Goal: Communication & Community: Share content

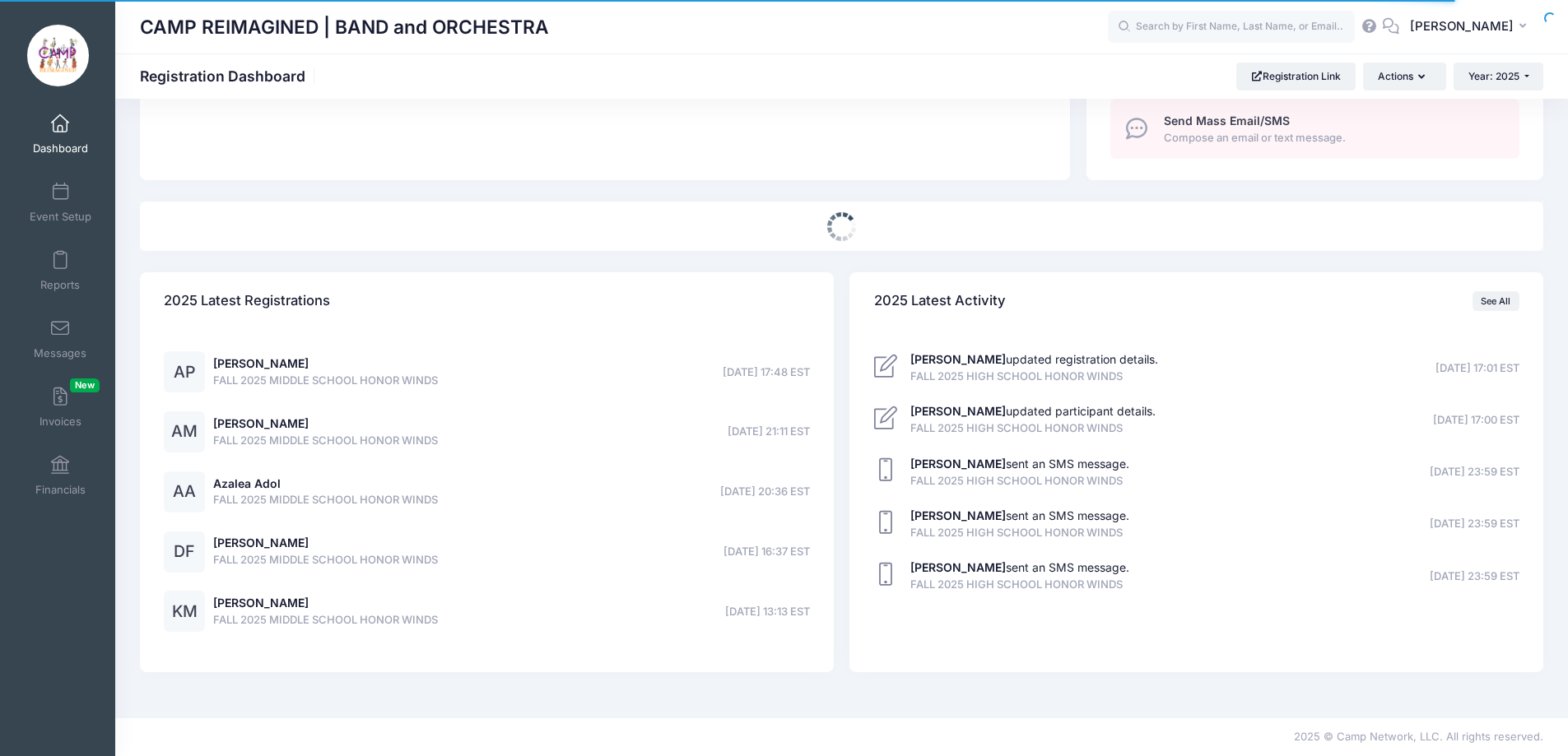
scroll to position [659, 0]
select select
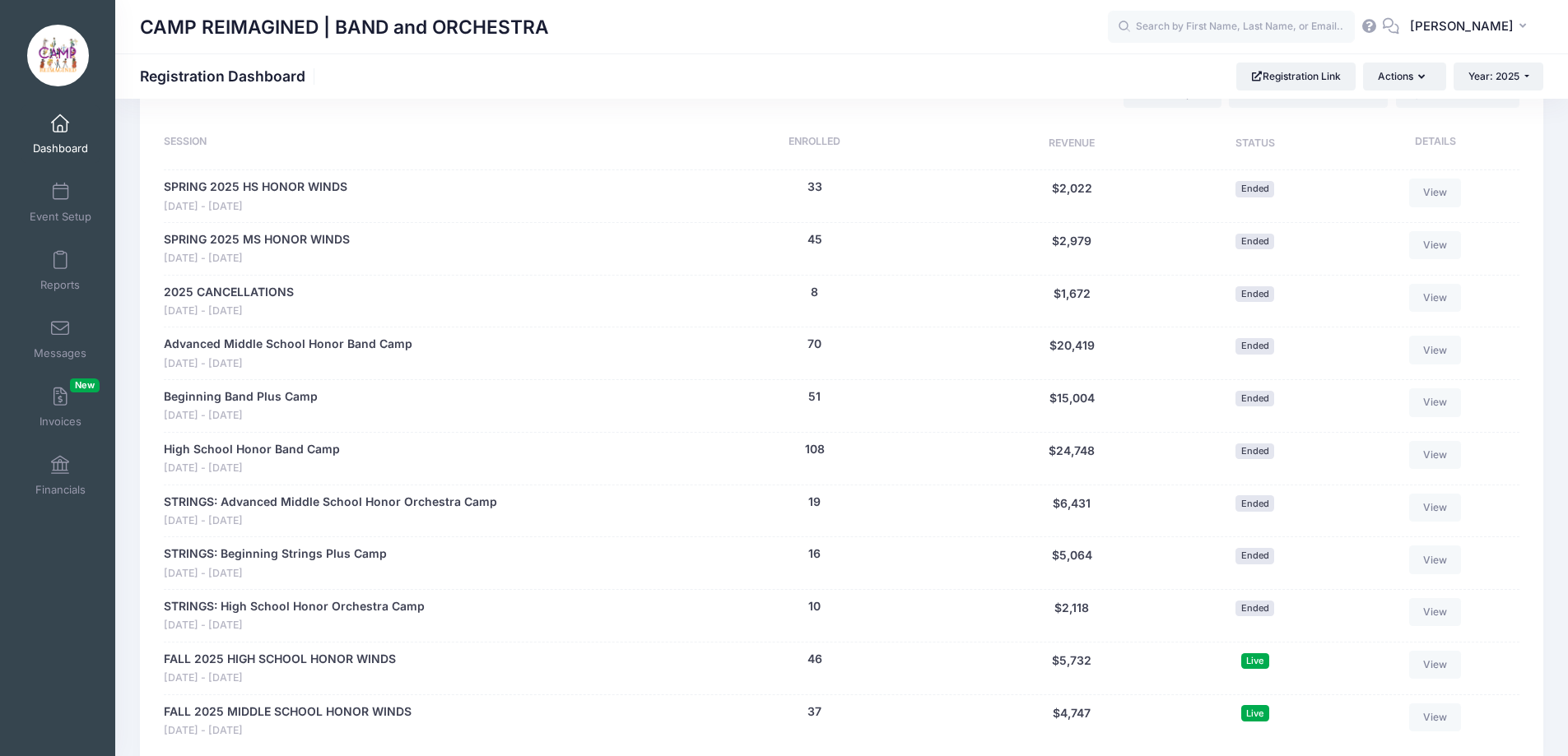
scroll to position [905, 0]
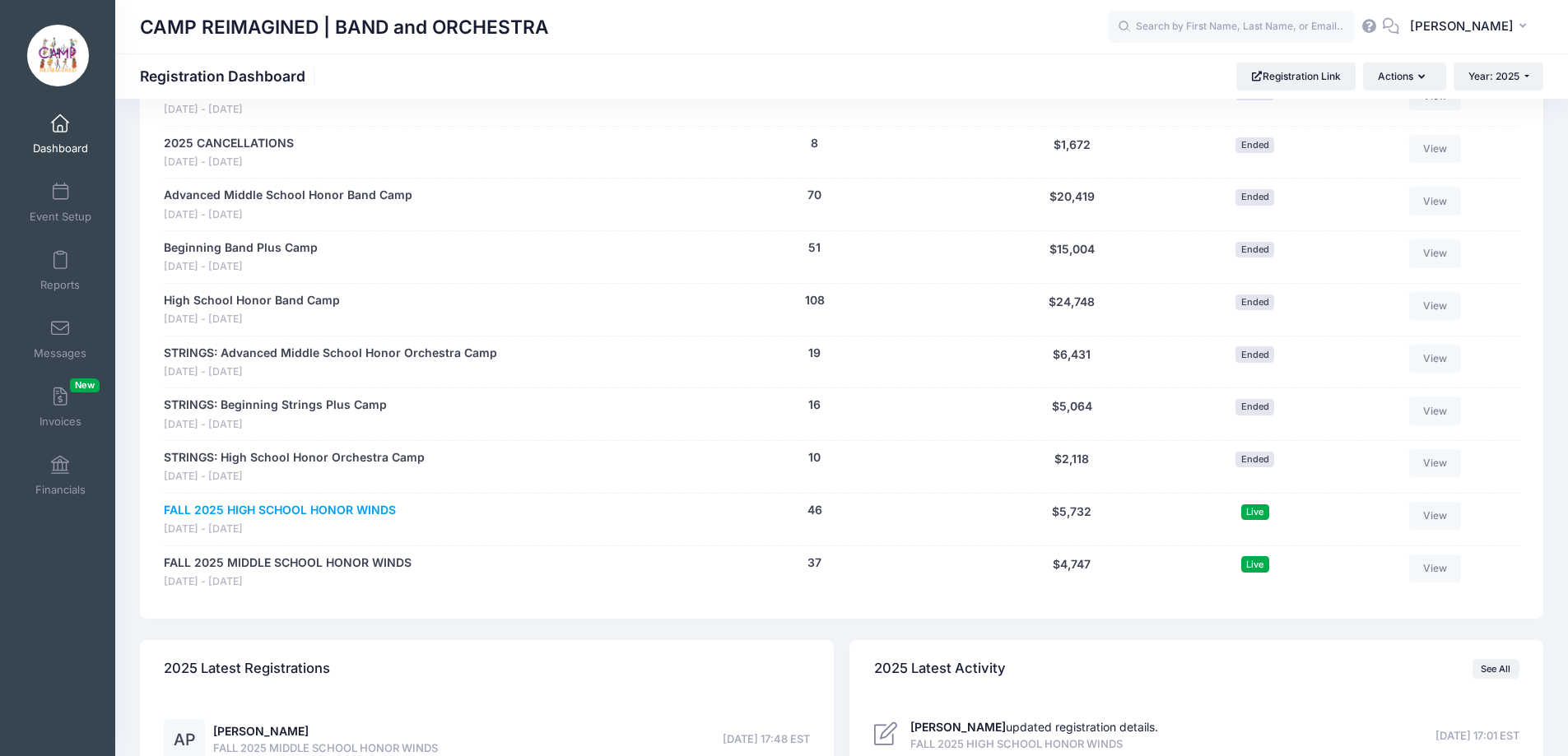
click at [379, 508] on link "FALL 2025 HIGH SCHOOL HONOR WINDS" at bounding box center [279, 511] width 232 height 17
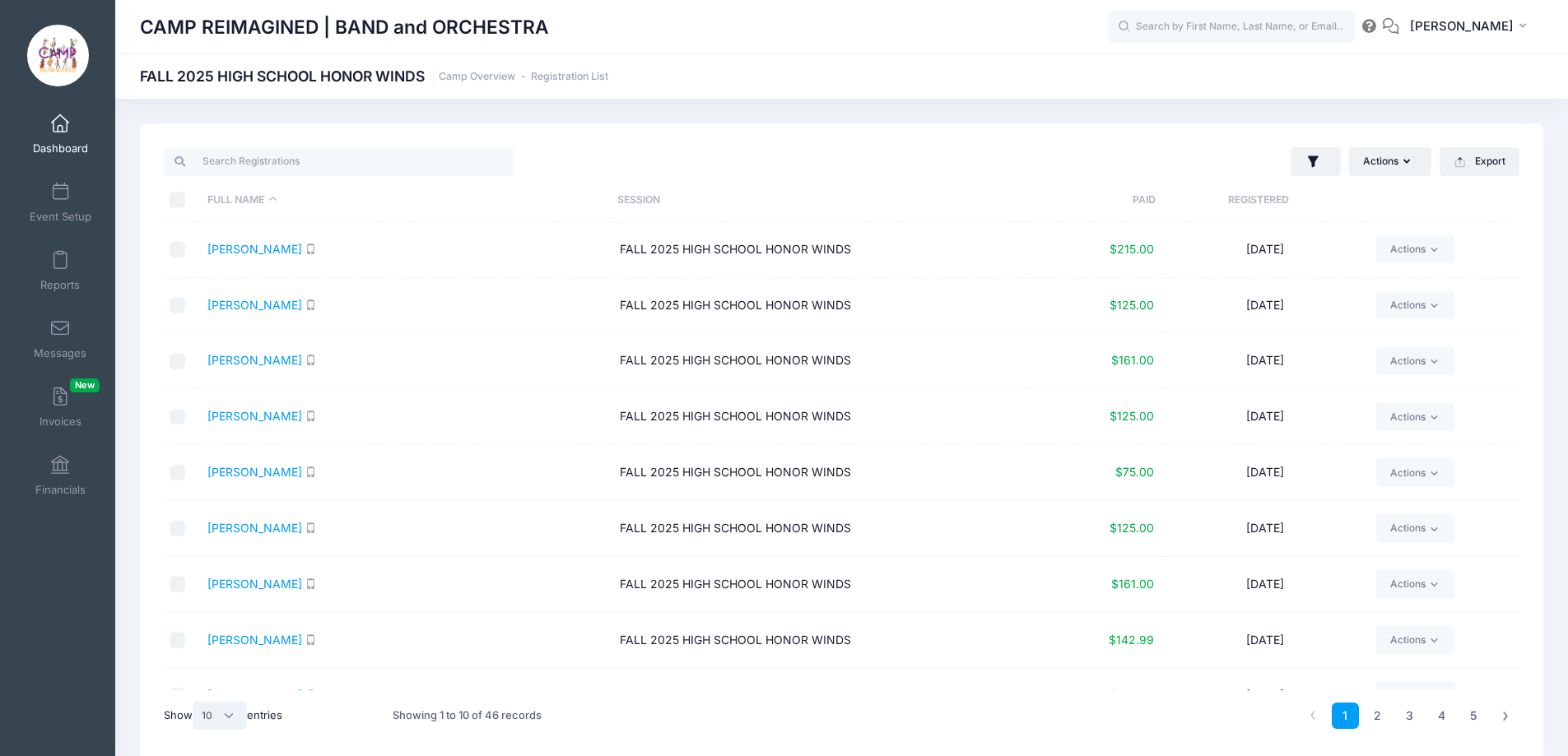
click at [202, 714] on select "All 10 25 50" at bounding box center [220, 716] width 55 height 28
select select "50"
click at [195, 702] on select "All 10 25 50" at bounding box center [220, 716] width 55 height 28
click at [176, 201] on input "\a \a \a \a" at bounding box center [177, 200] width 17 height 17
checkbox input "true"
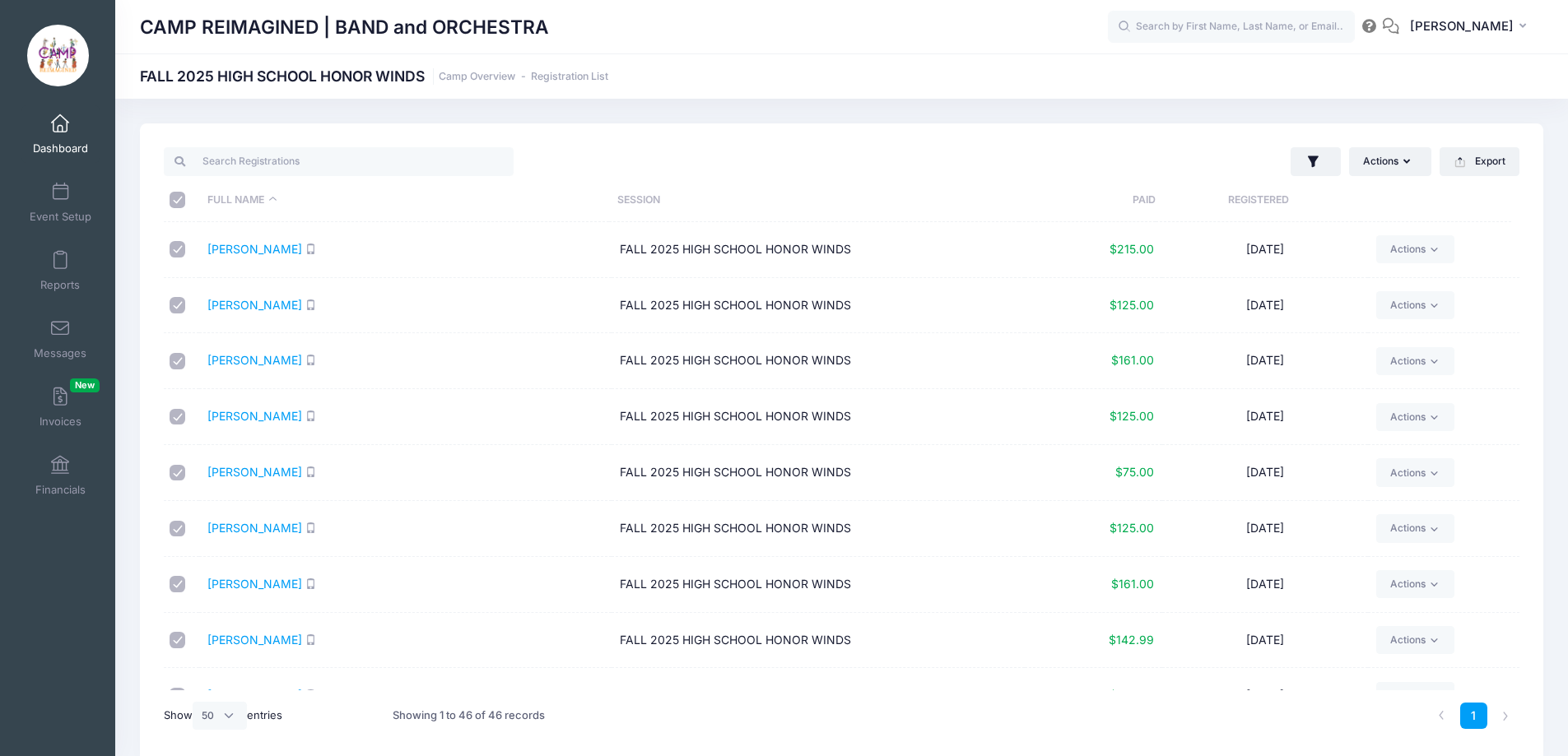
checkbox input "true"
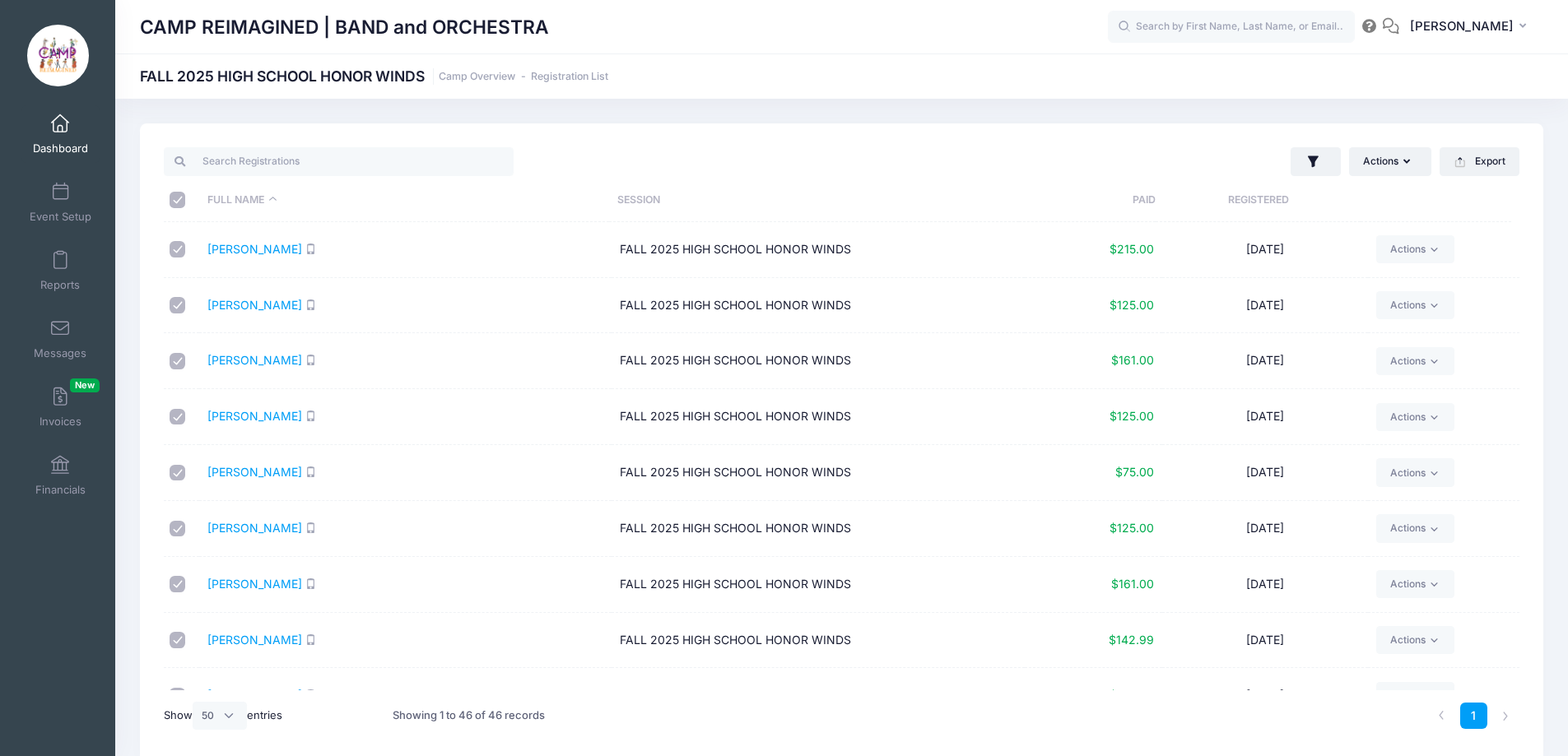
checkbox input "true"
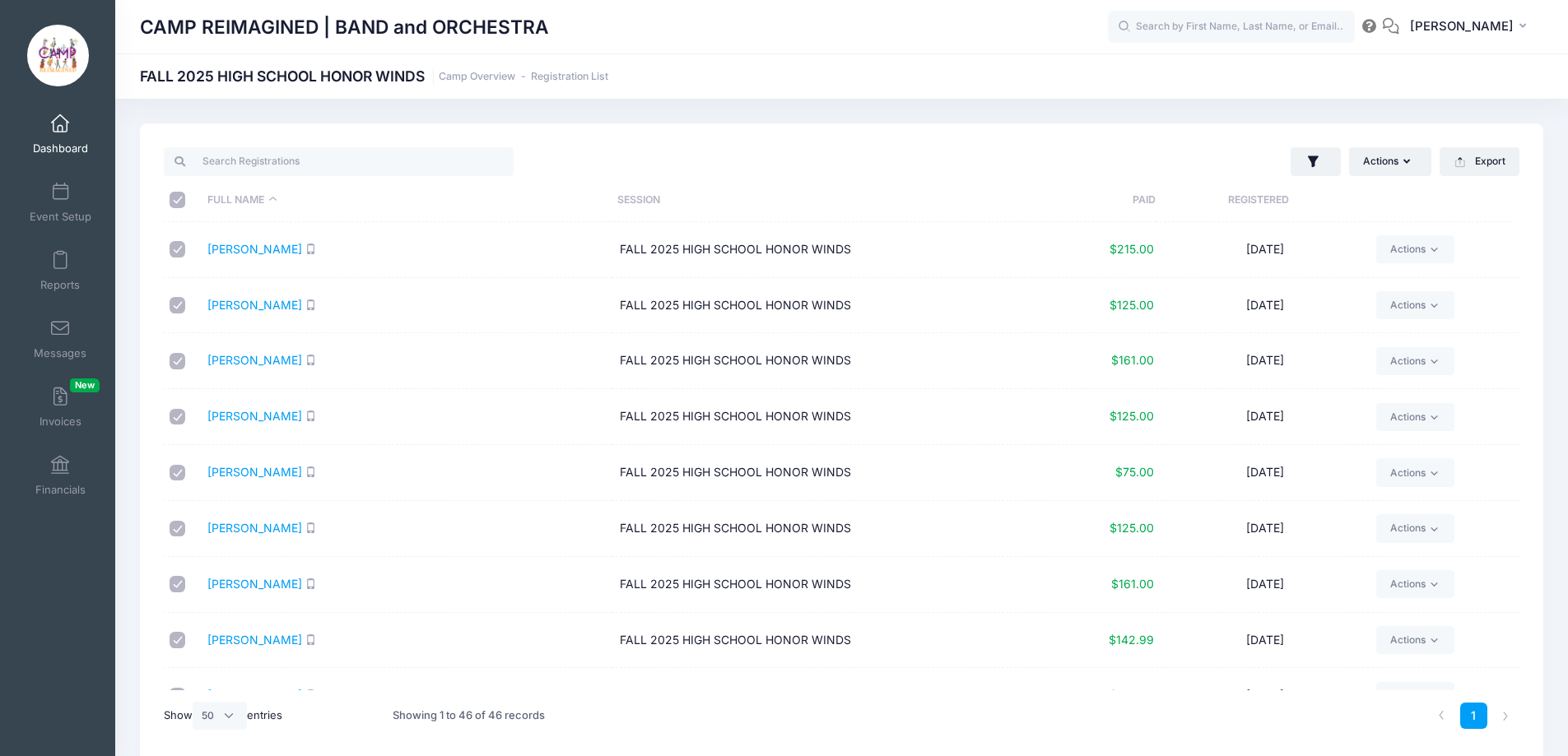
checkbox input "true"
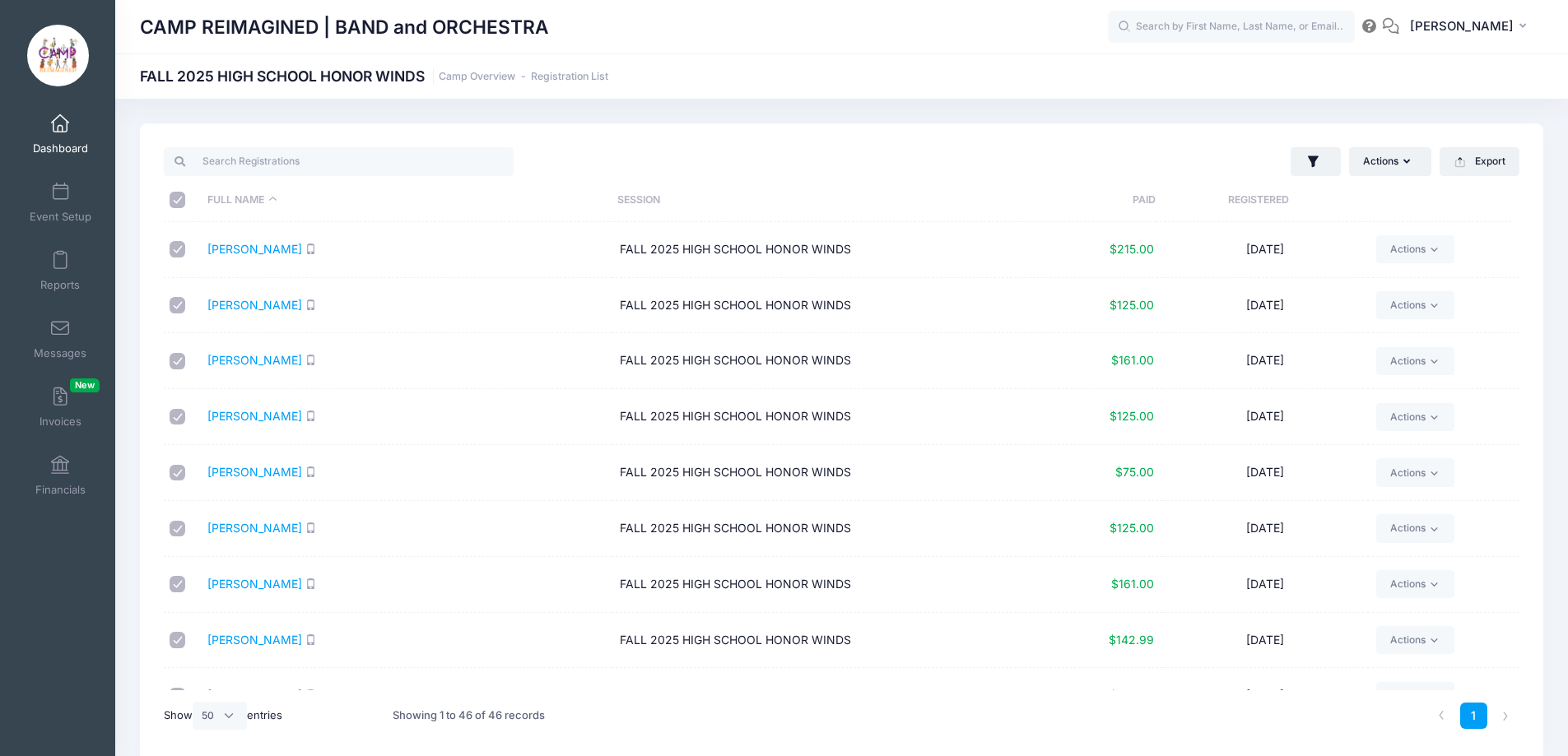
checkbox input "true"
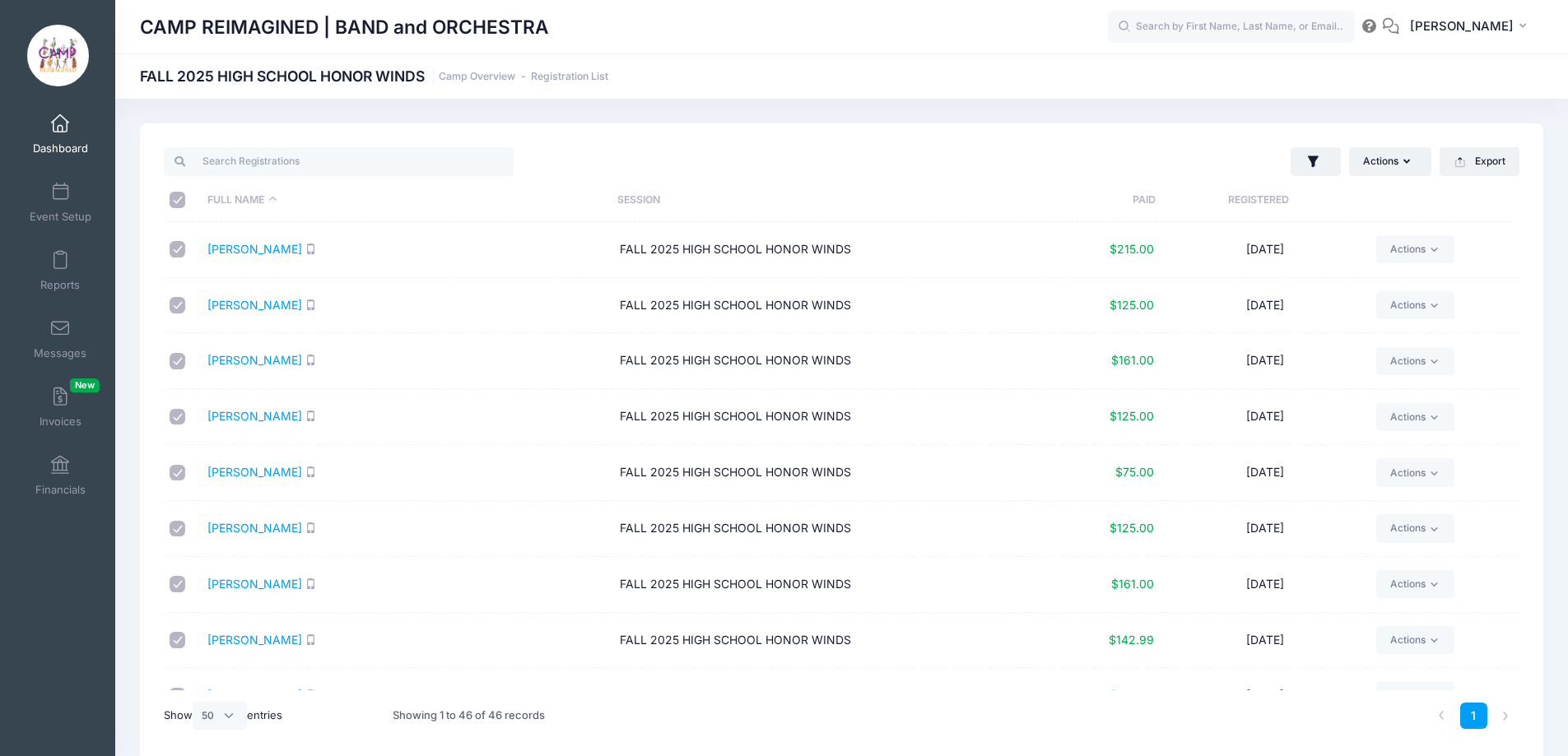
checkbox input "true"
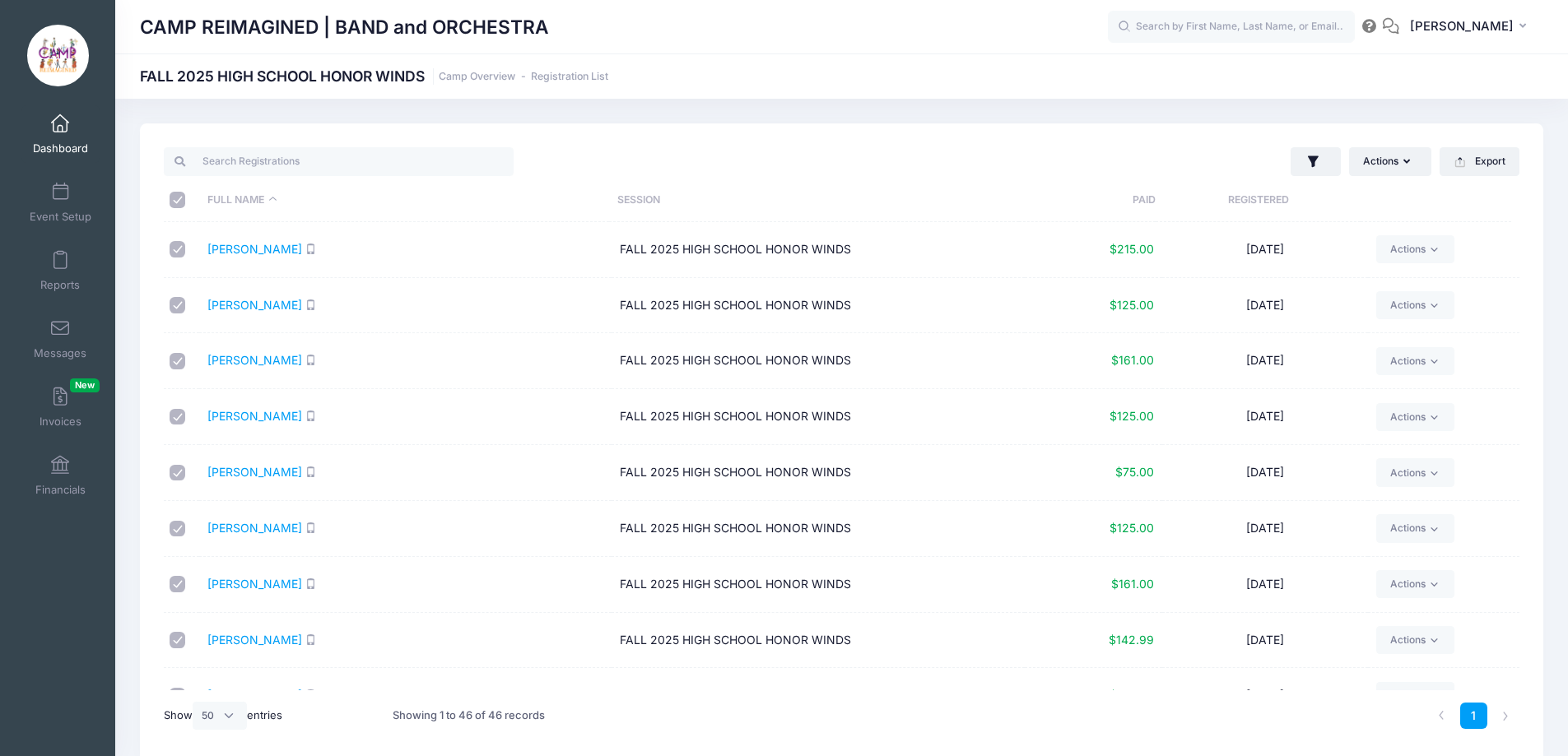
checkbox input "true"
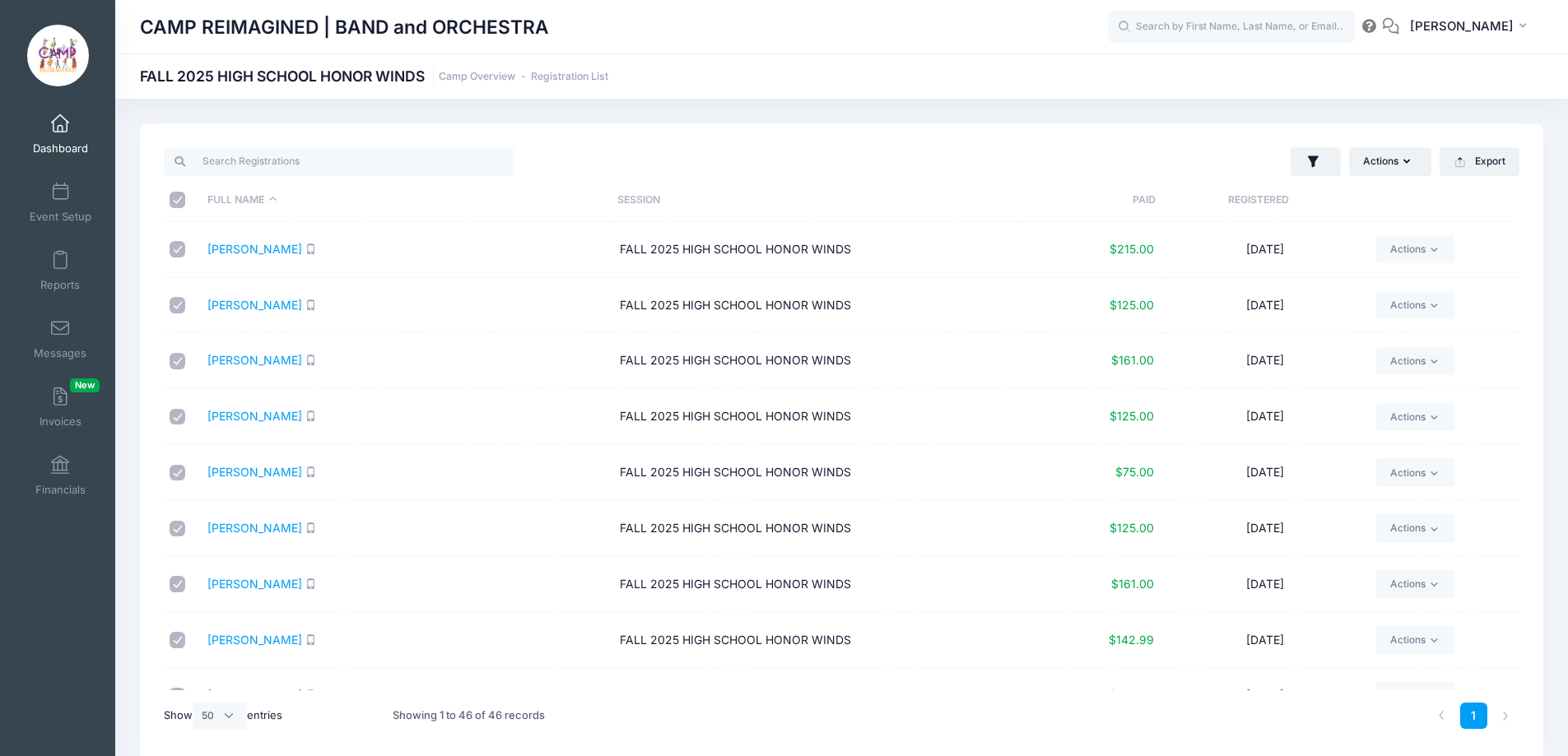
checkbox input "true"
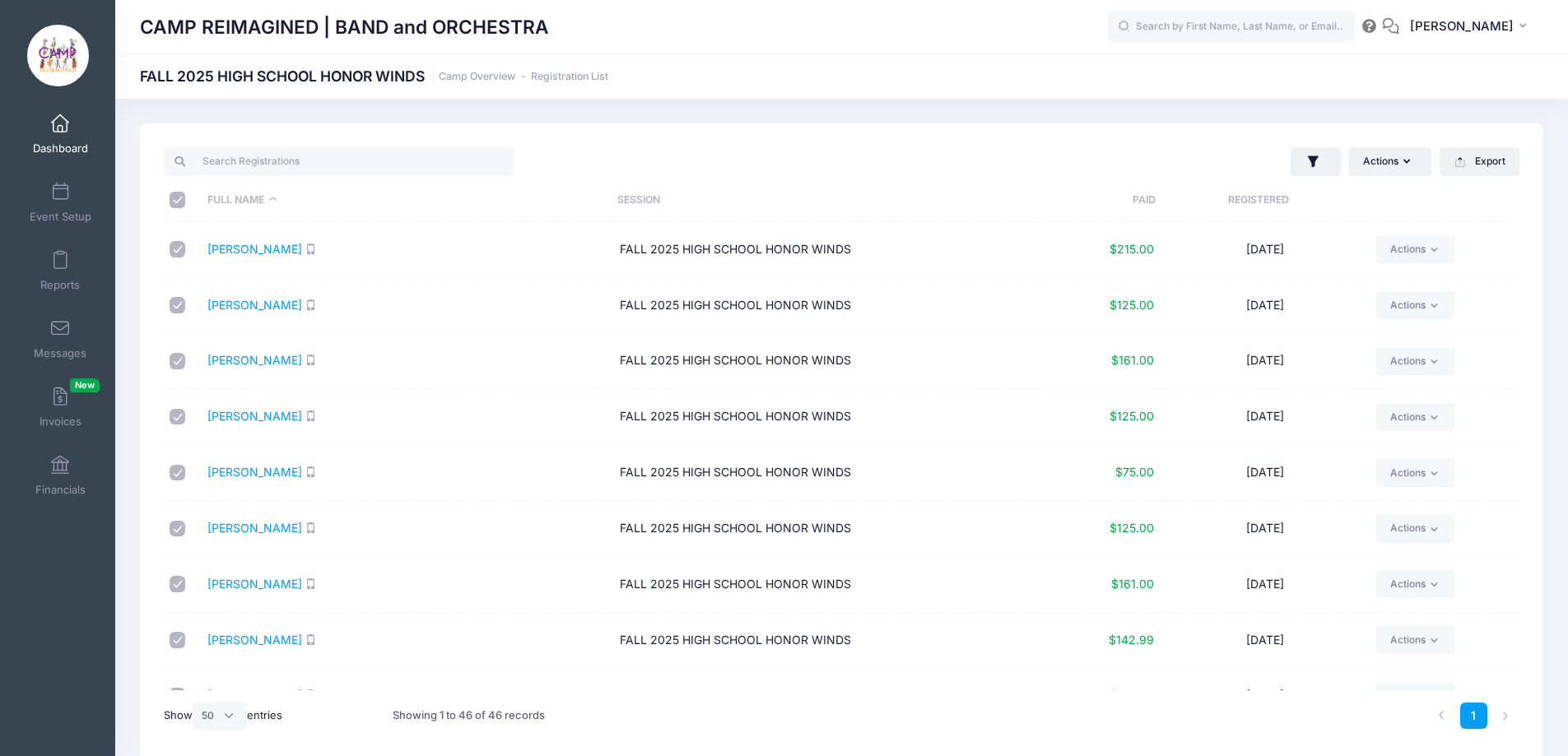
checkbox input "true"
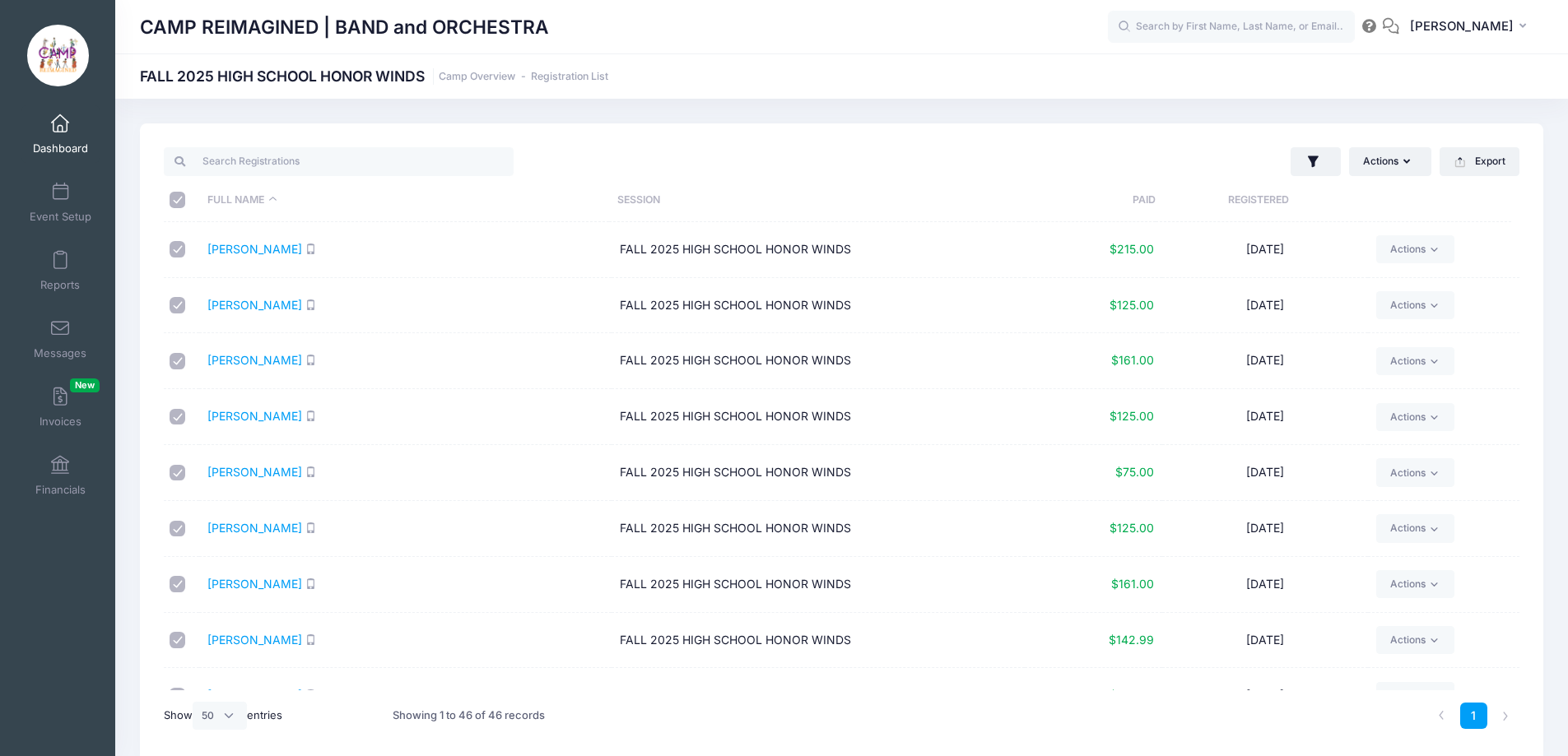
checkbox input "true"
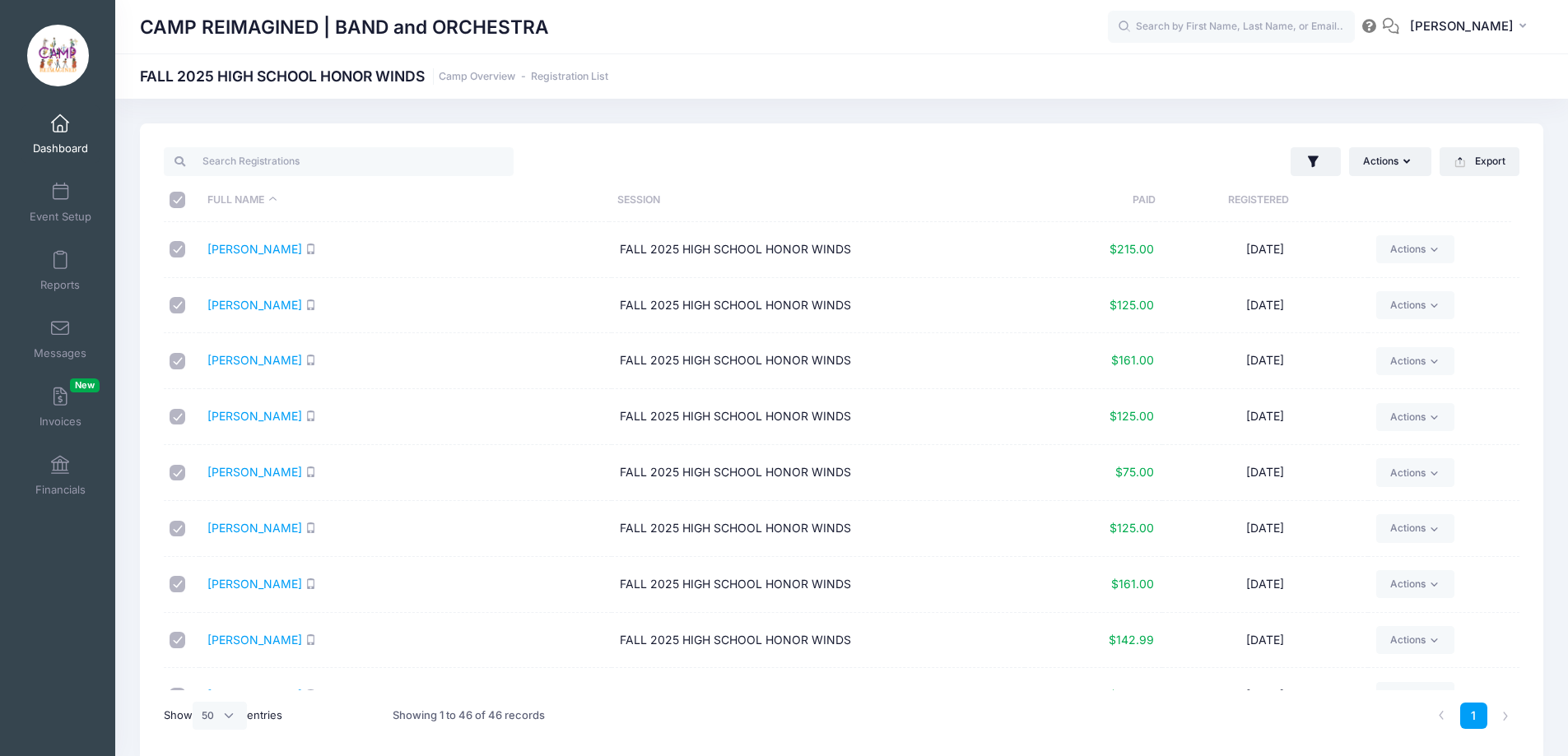
checkbox input "true"
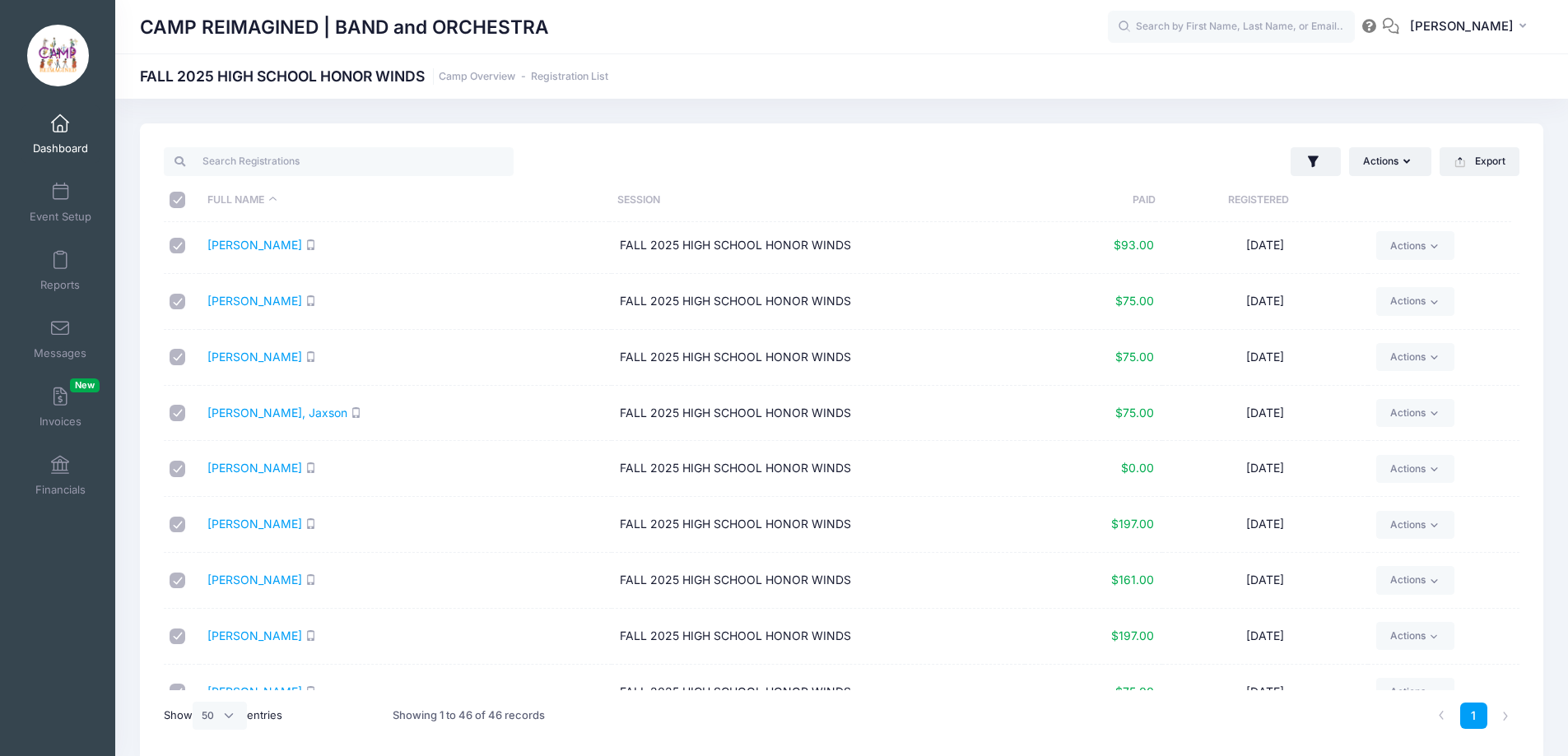
scroll to position [823, 0]
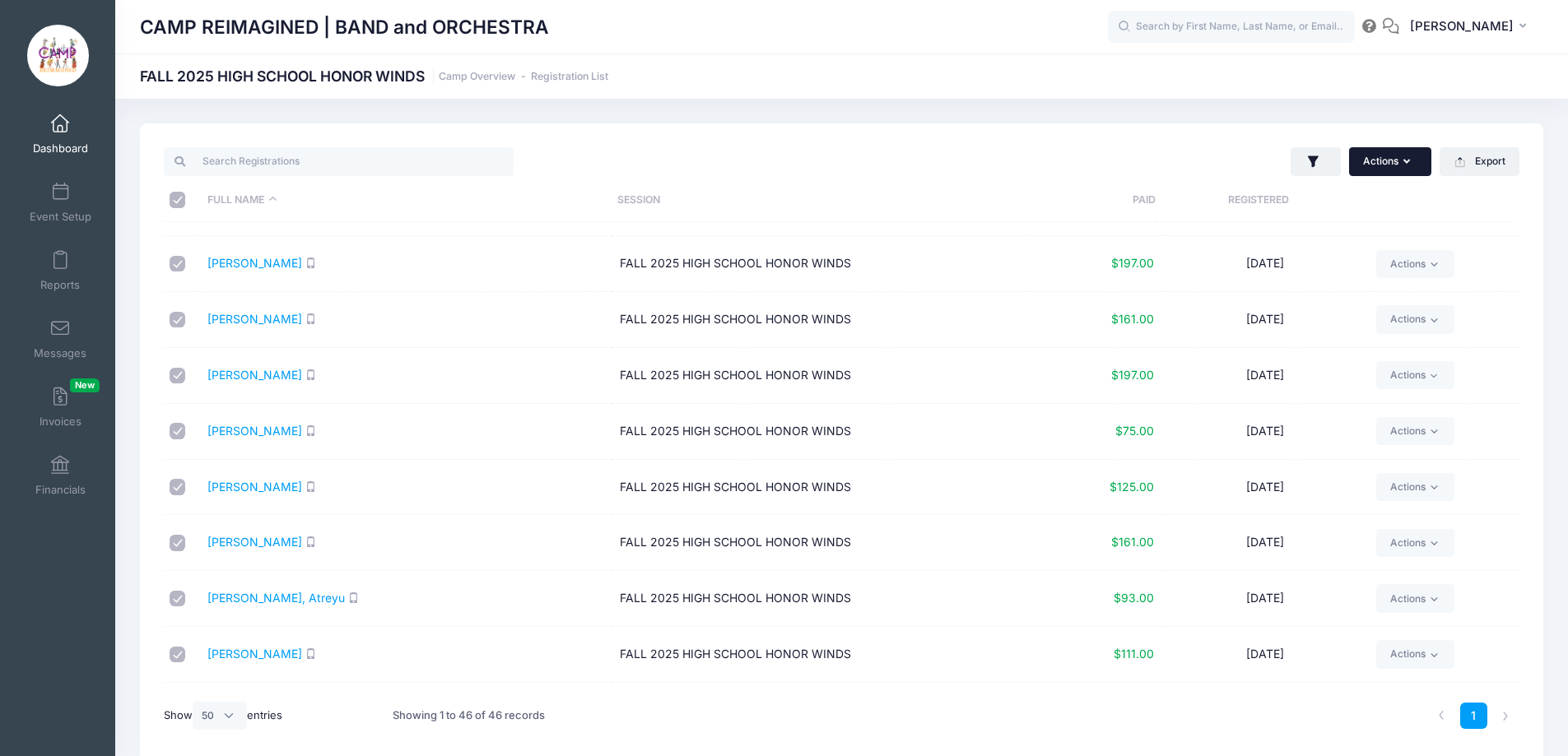
click at [1383, 168] on button "Actions" at bounding box center [1390, 162] width 83 height 28
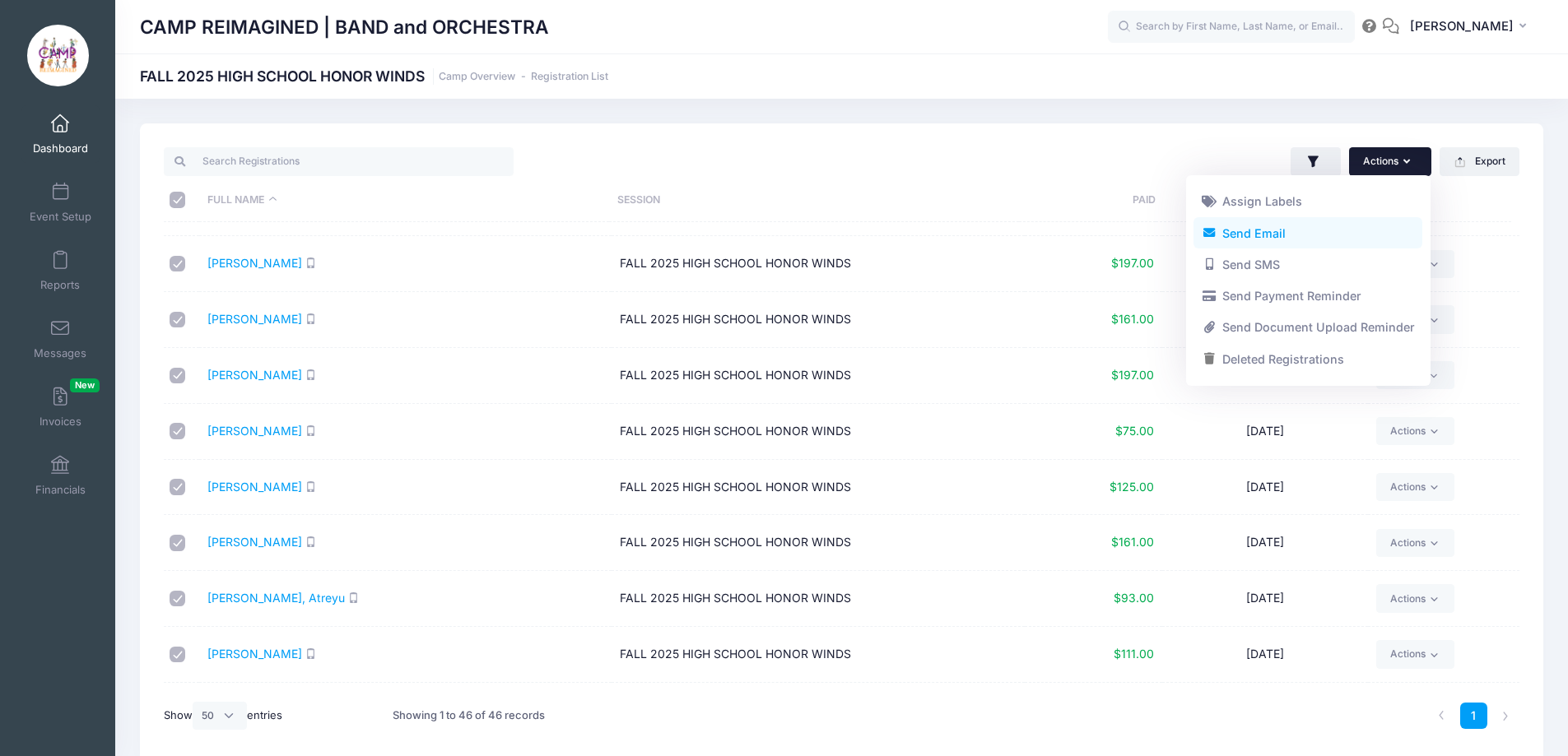
click at [1292, 236] on link "Send Email" at bounding box center [1307, 233] width 229 height 31
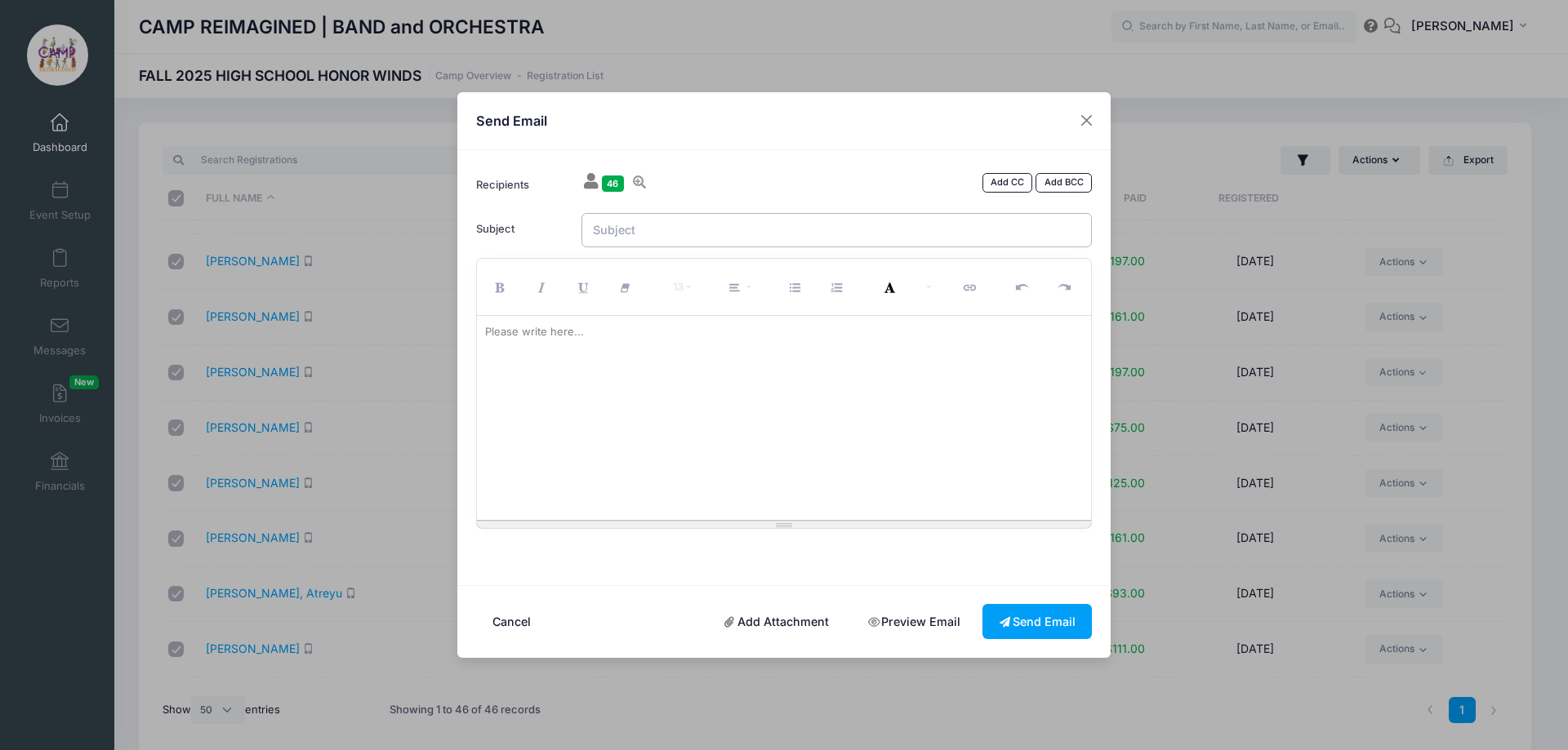
click at [745, 234] on input "Subject" at bounding box center [837, 230] width 511 height 35
type input "Honor Winds Cycle Two"
click at [521, 626] on button "Cancel" at bounding box center [511, 622] width 72 height 35
